Goal: Transaction & Acquisition: Download file/media

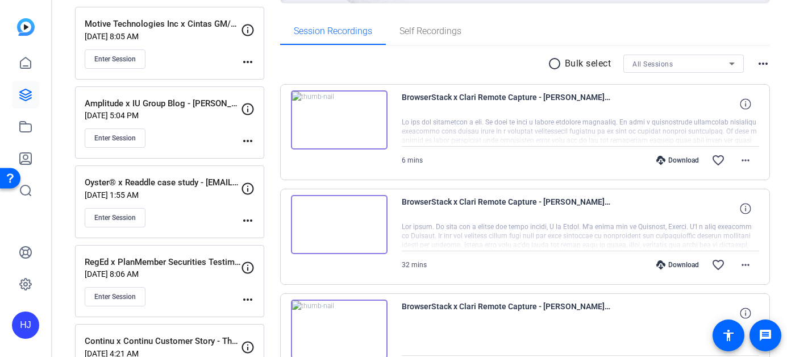
scroll to position [159, 0]
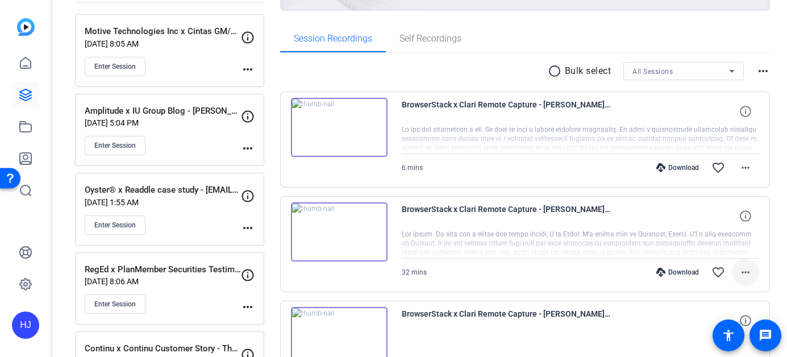
click at [743, 269] on mat-icon "more_horiz" at bounding box center [746, 273] width 14 height 14
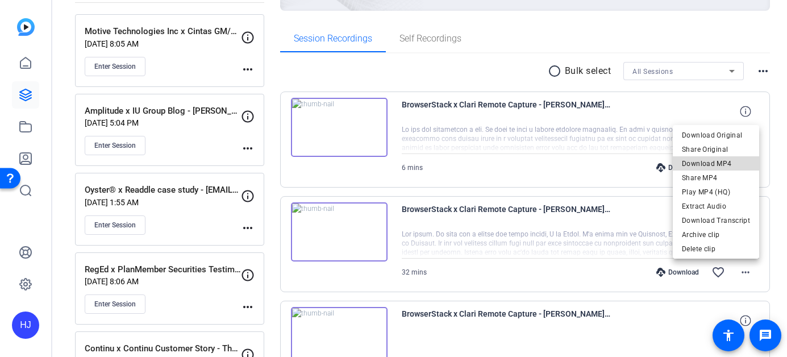
click at [728, 167] on span "Download MP4" at bounding box center [716, 164] width 68 height 14
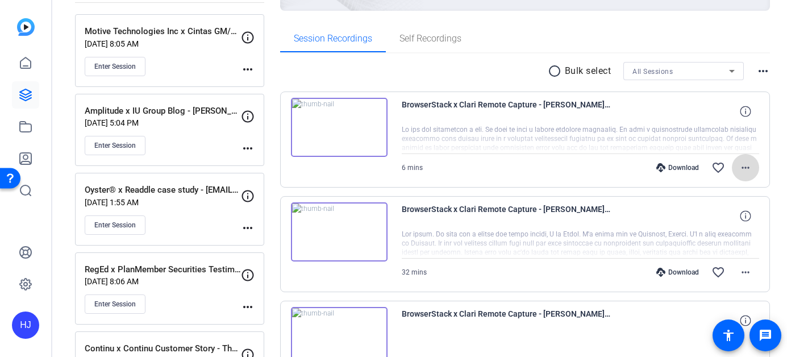
click at [747, 166] on mat-icon "more_horiz" at bounding box center [746, 168] width 14 height 14
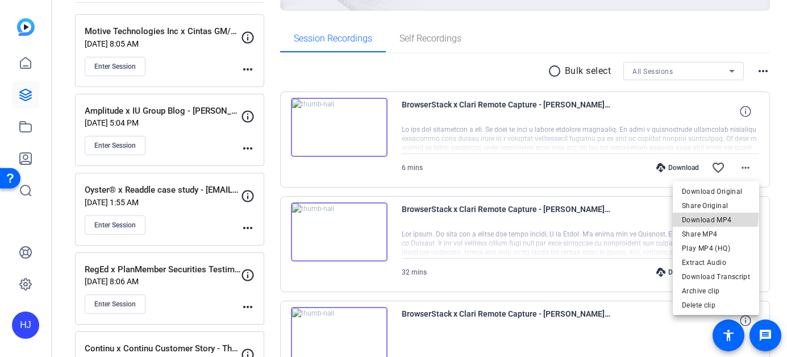
click at [716, 216] on span "Download MP4" at bounding box center [716, 220] width 68 height 14
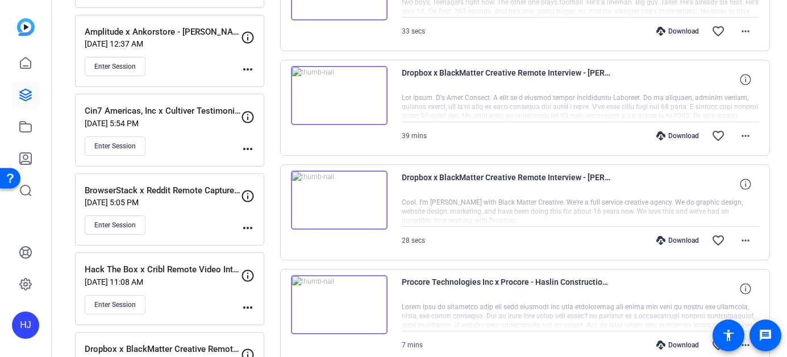
scroll to position [714, 0]
click at [740, 131] on mat-icon "more_horiz" at bounding box center [746, 135] width 14 height 14
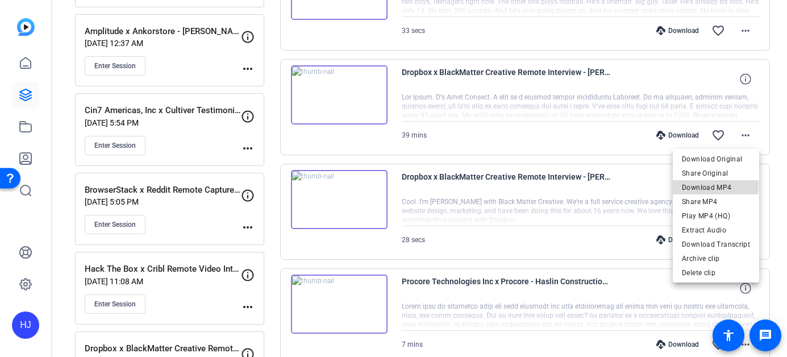
click at [710, 184] on span "Download MP4" at bounding box center [716, 188] width 68 height 14
click at [710, 185] on span "Download MP4" at bounding box center [716, 188] width 68 height 14
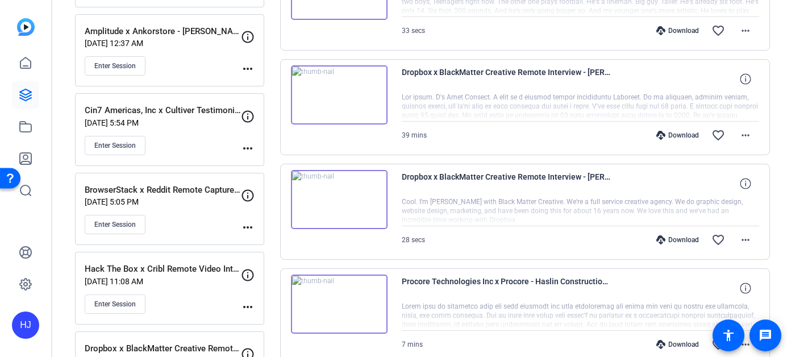
scroll to position [174, 0]
